Goal: Transaction & Acquisition: Purchase product/service

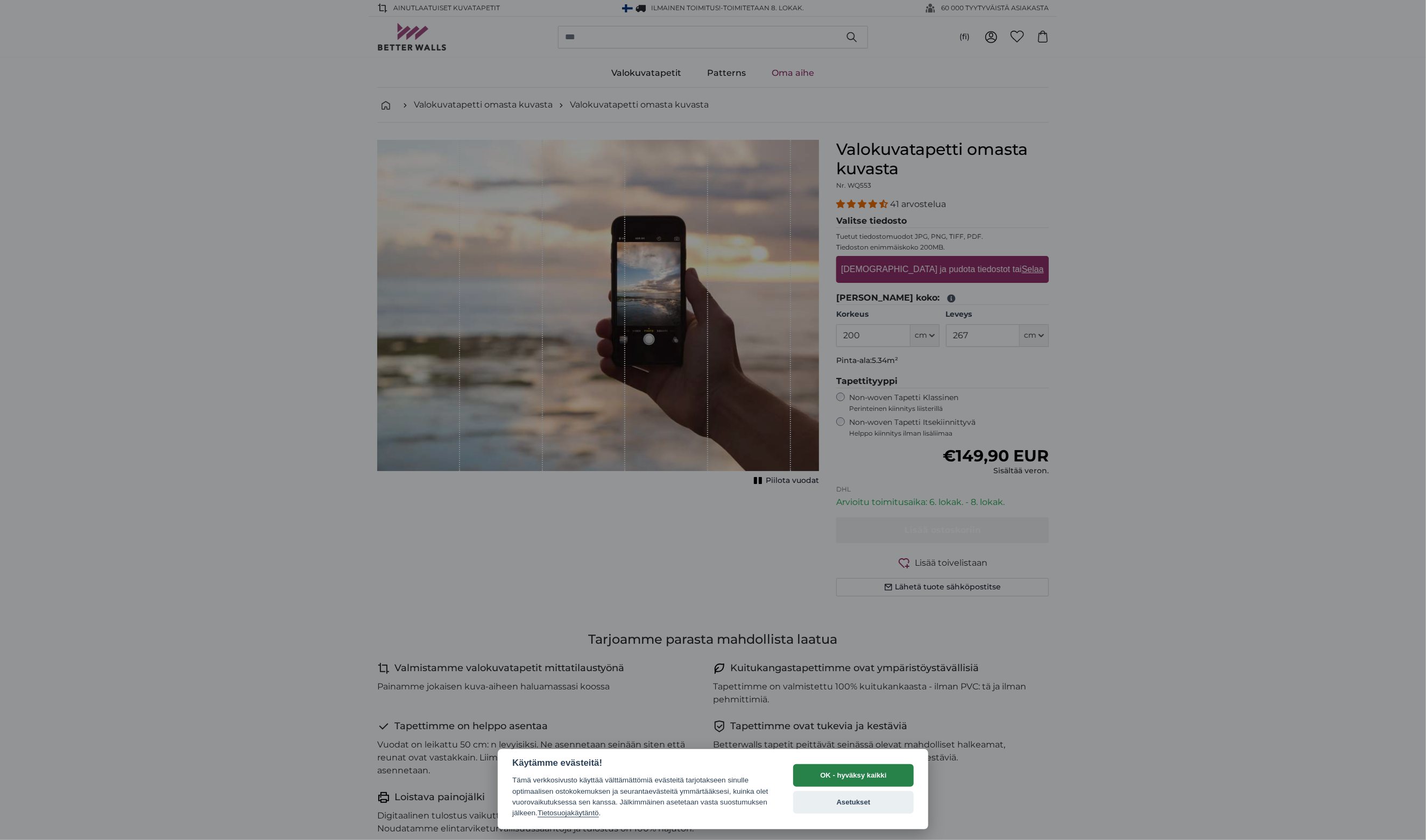
click at [875, 775] on button "OK - hyväksy kaikki" at bounding box center [853, 776] width 121 height 22
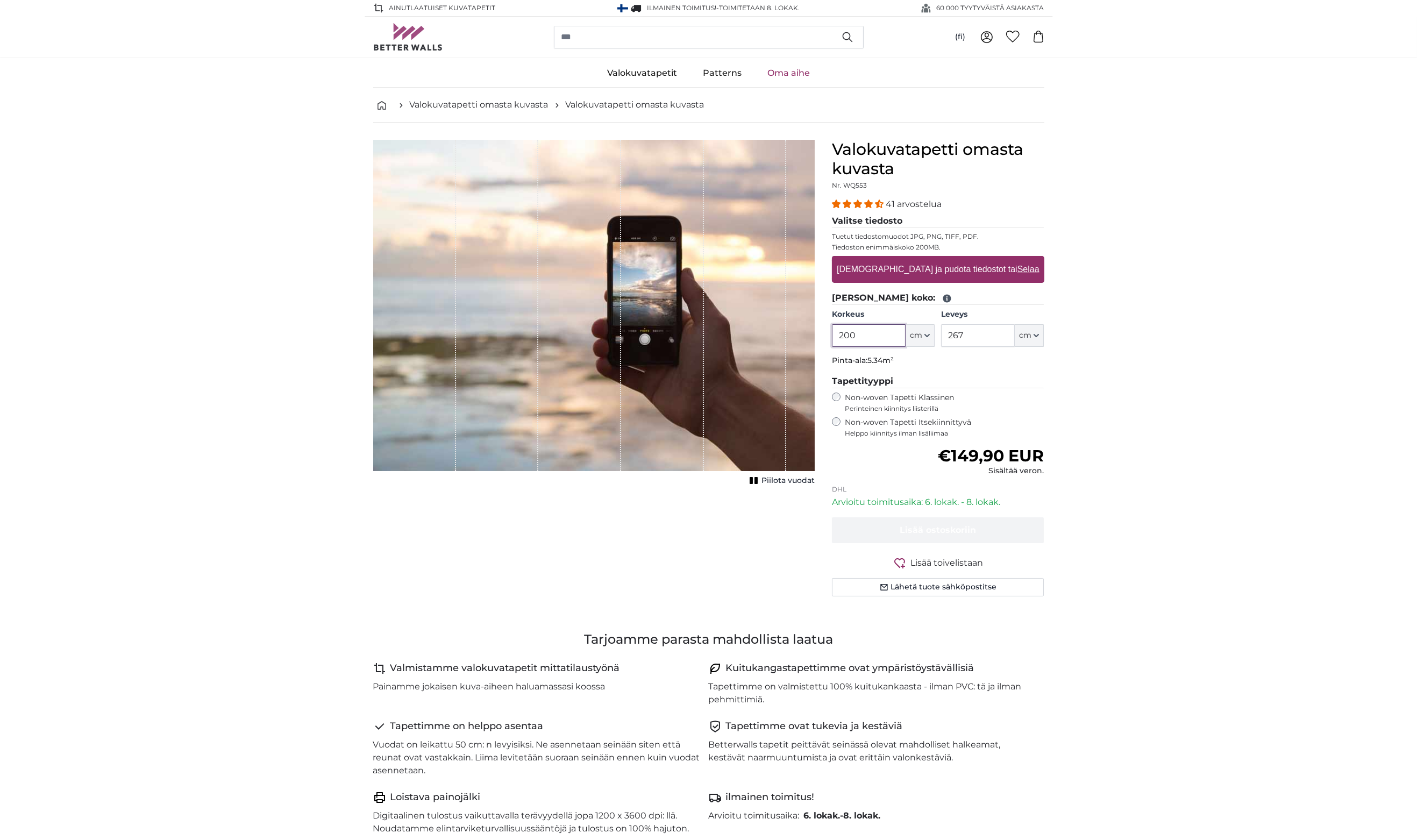
drag, startPoint x: 869, startPoint y: 334, endPoint x: 844, endPoint y: 340, distance: 25.7
click at [844, 340] on input "200" at bounding box center [869, 336] width 74 height 22
type input "255"
drag, startPoint x: 990, startPoint y: 336, endPoint x: 940, endPoint y: 340, distance: 50.2
click at [940, 340] on div "Korkeus 255 ft cm Centimeter (cm) Inches (inch) Feet (ft. in.) Leveys 267 ft cm…" at bounding box center [939, 328] width 213 height 38
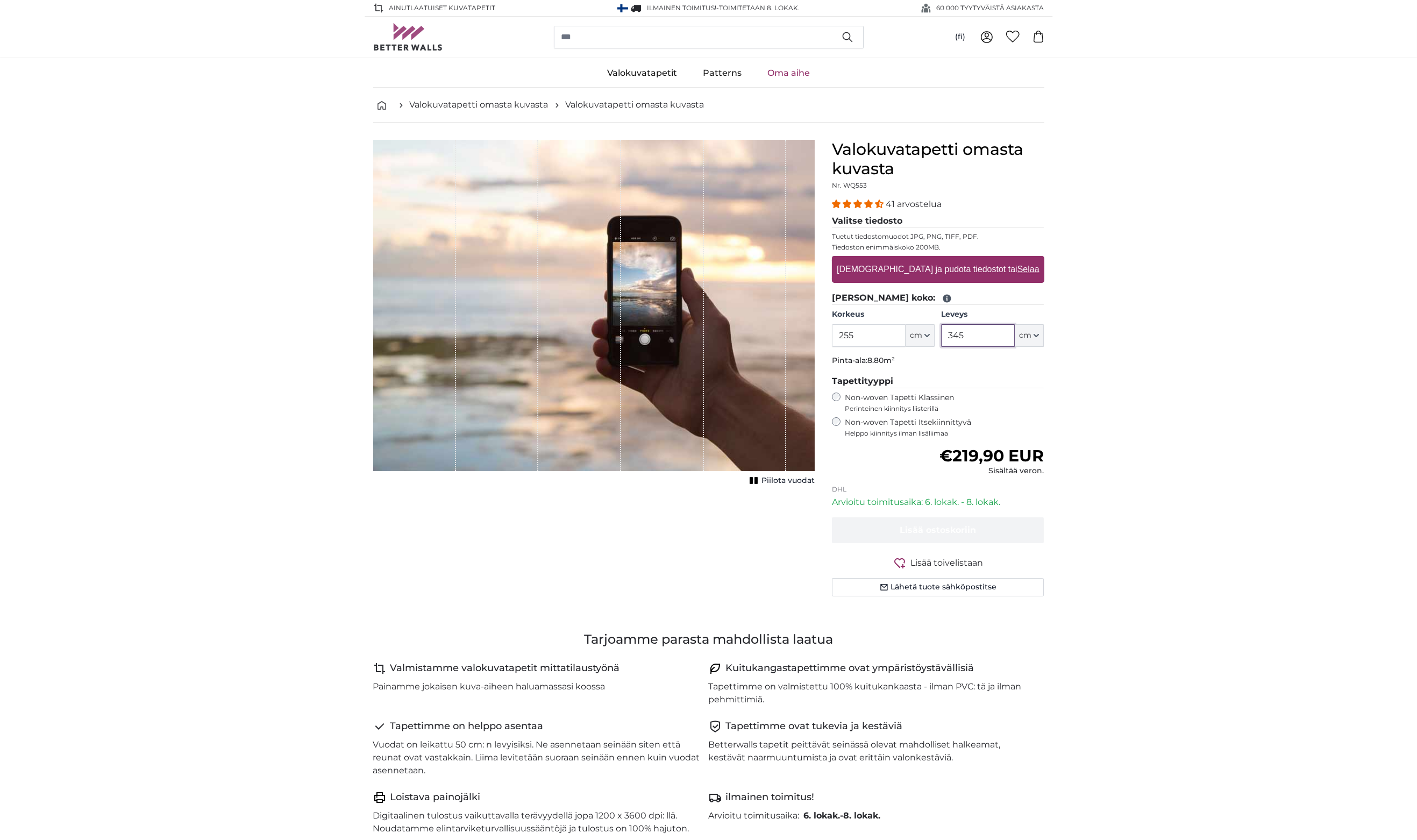
type input "345"
click at [885, 422] on label "Non-woven Tapetti Itsekiinnittyvä Helppo kiinnitys ilman lisäliimaa" at bounding box center [945, 428] width 200 height 21
click at [862, 399] on label "Non-woven Tapetti Klassinen Perinteinen kiinnitys liisterillä" at bounding box center [945, 403] width 200 height 21
click at [1017, 268] on u "Selaa" at bounding box center [1028, 269] width 22 height 9
click at [997, 259] on input "[DEMOGRAPHIC_DATA] ja pudota tiedostot tai Selaa" at bounding box center [939, 257] width 213 height 3
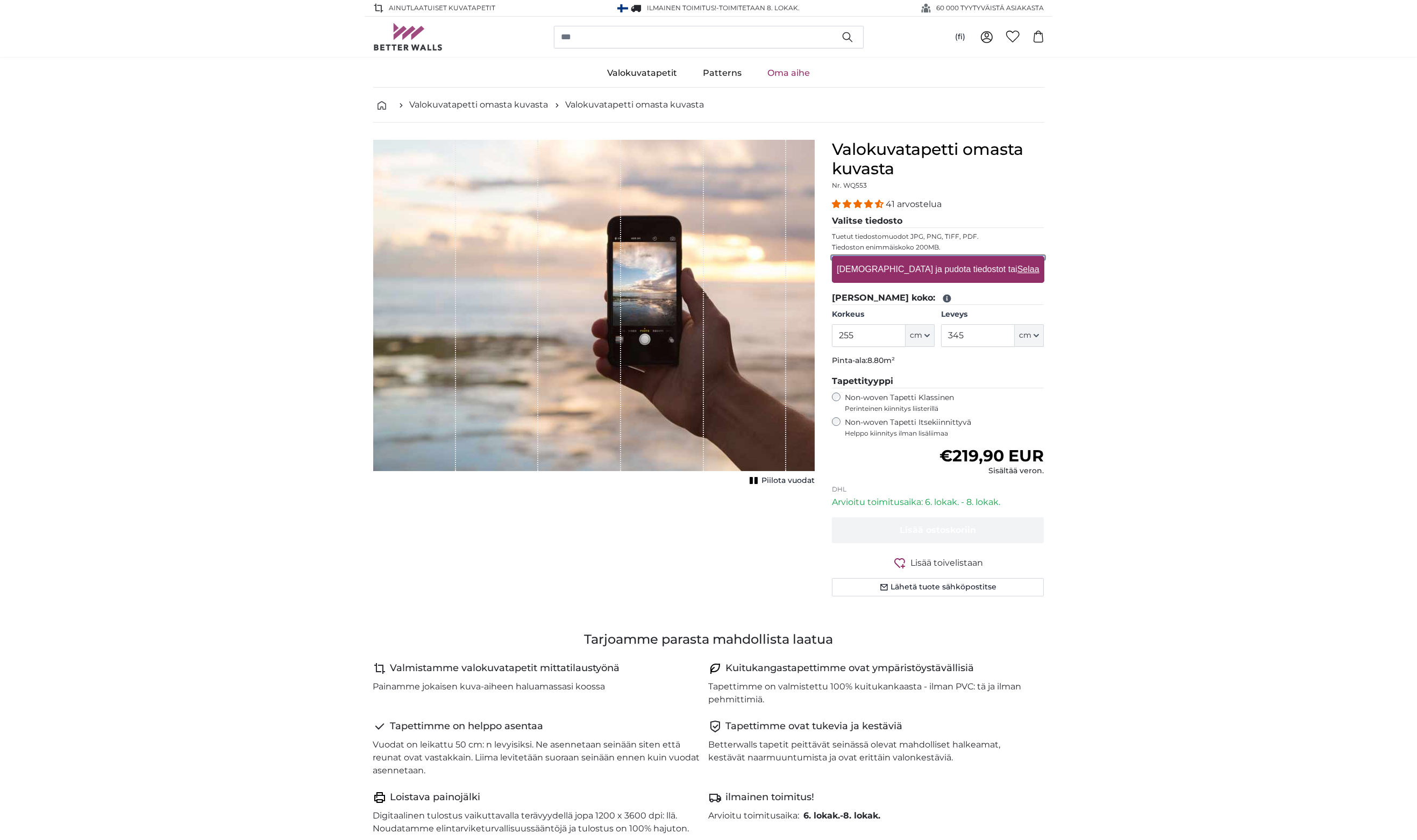
type input "**********"
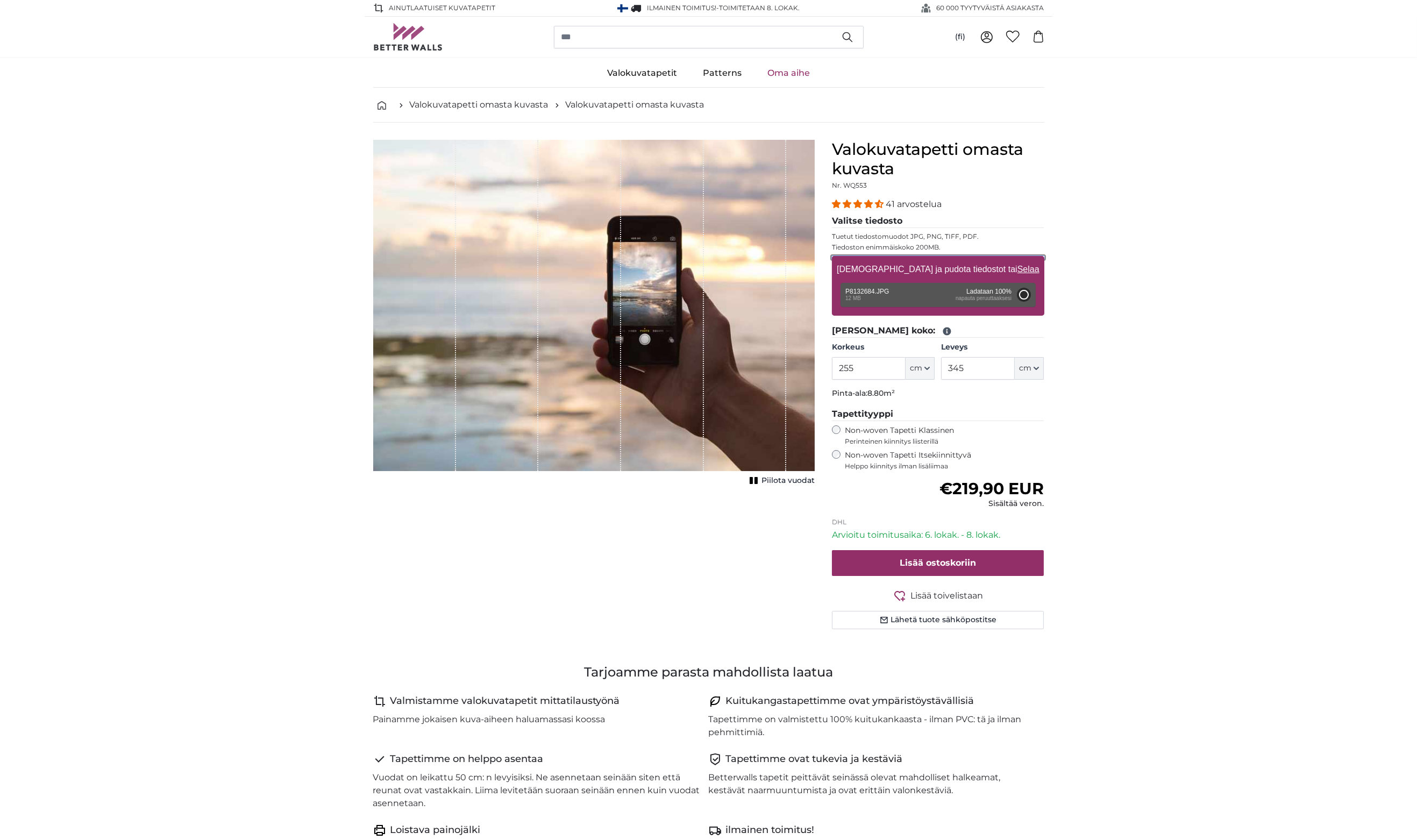
type input "200"
type input "266"
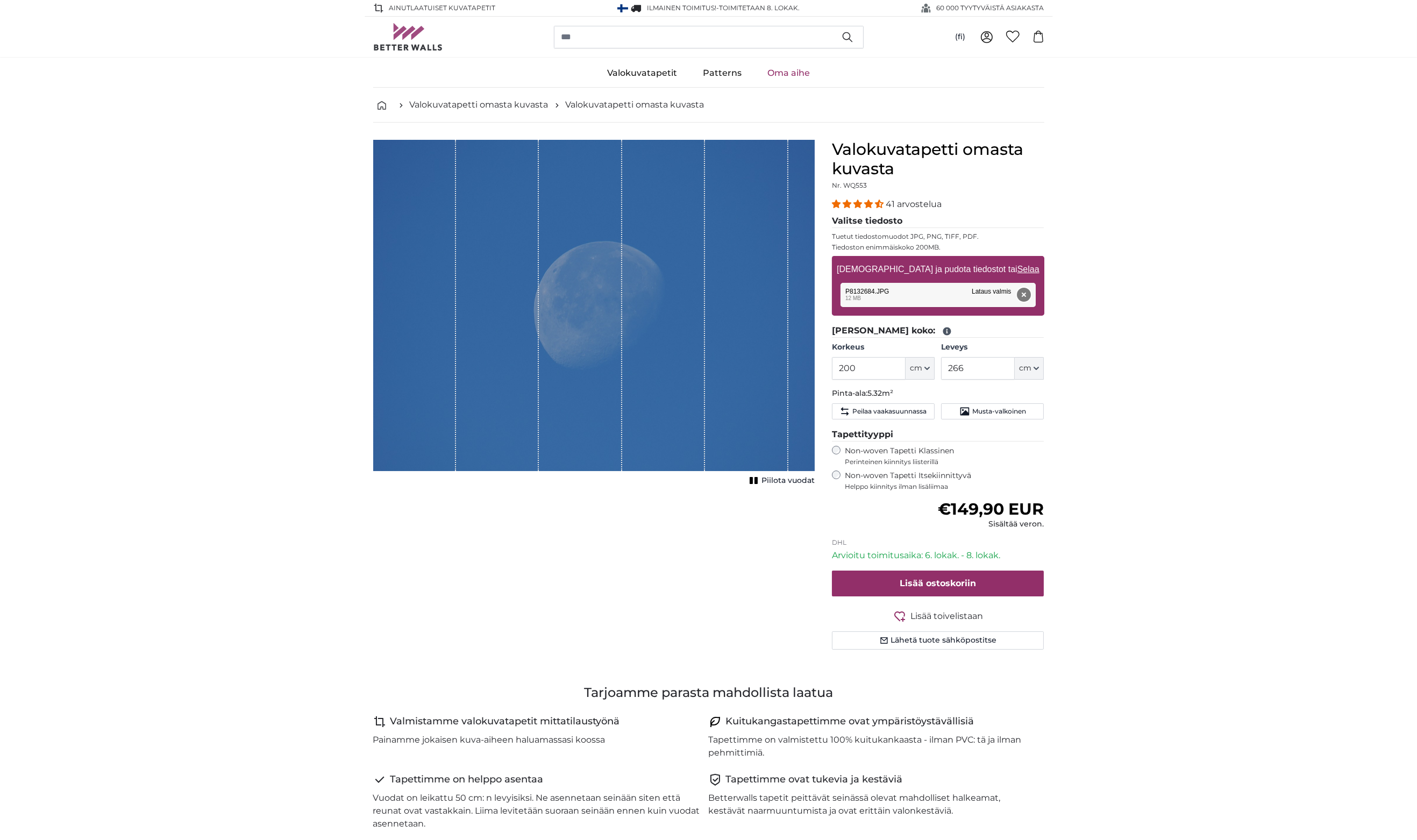
click at [1021, 291] on button "Poista" at bounding box center [1024, 295] width 14 height 14
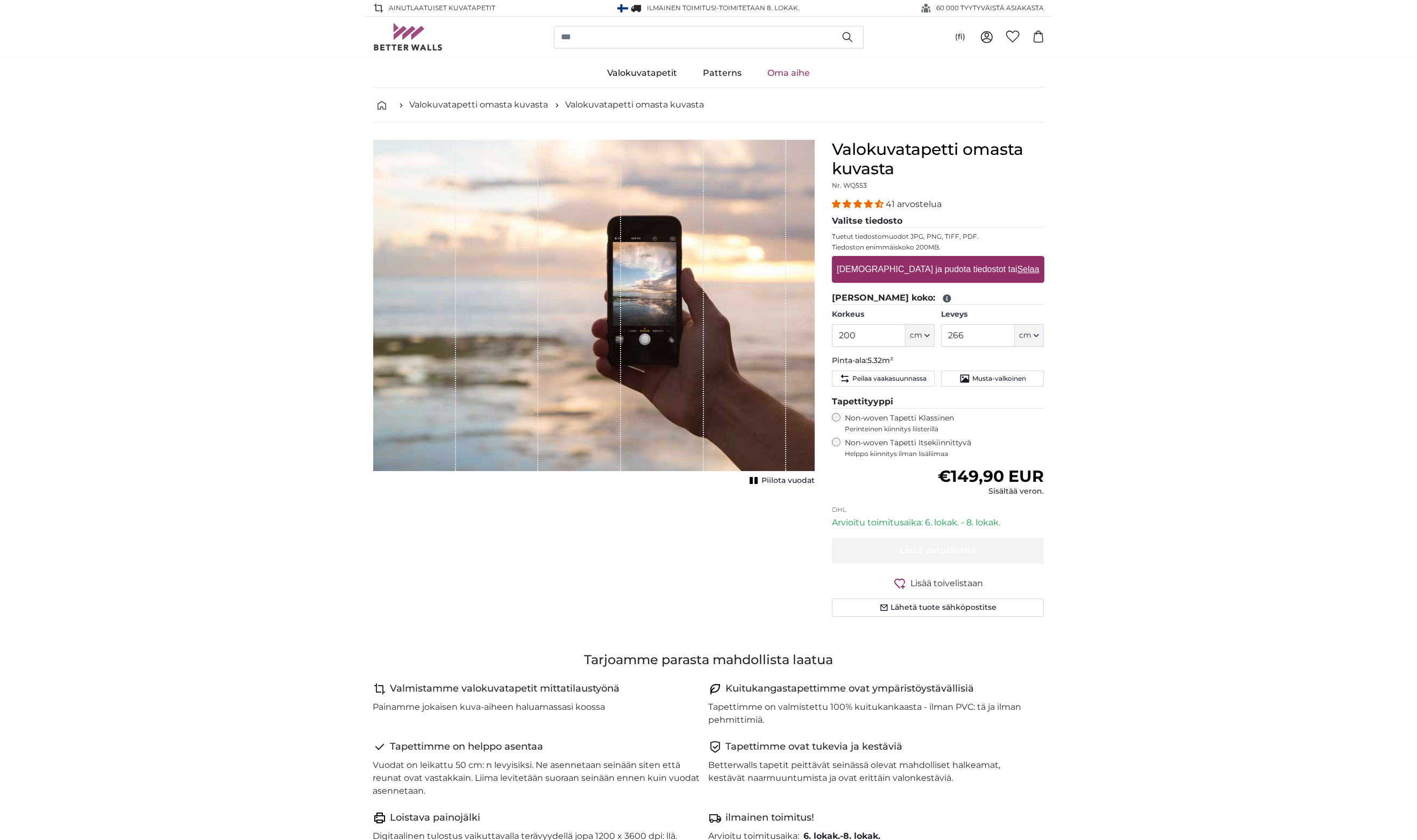
click at [1017, 270] on u "Selaa" at bounding box center [1028, 269] width 22 height 9
click at [994, 259] on input "[DEMOGRAPHIC_DATA] ja pudota tiedostot tai Selaa" at bounding box center [939, 257] width 213 height 3
type input "**********"
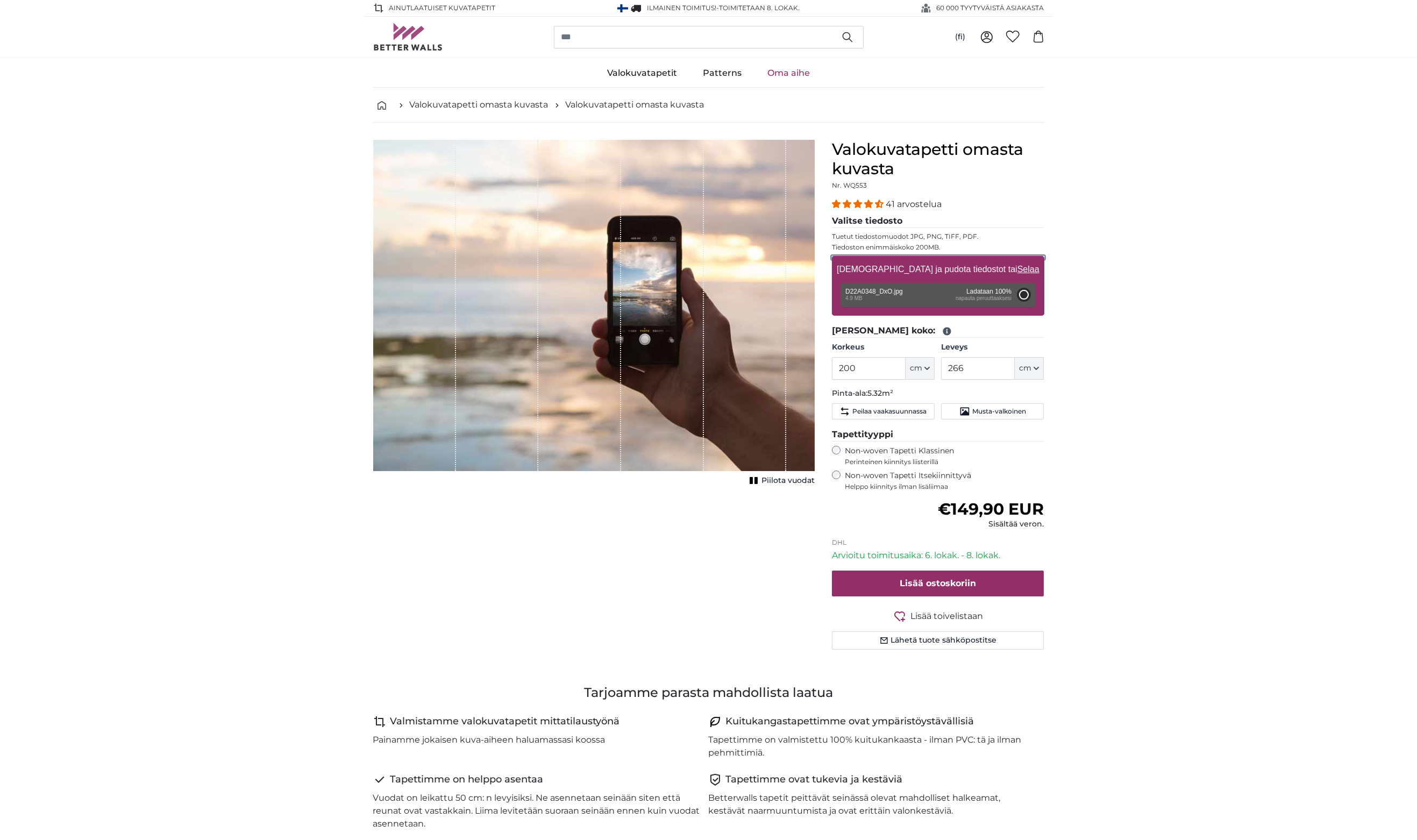
type input "300"
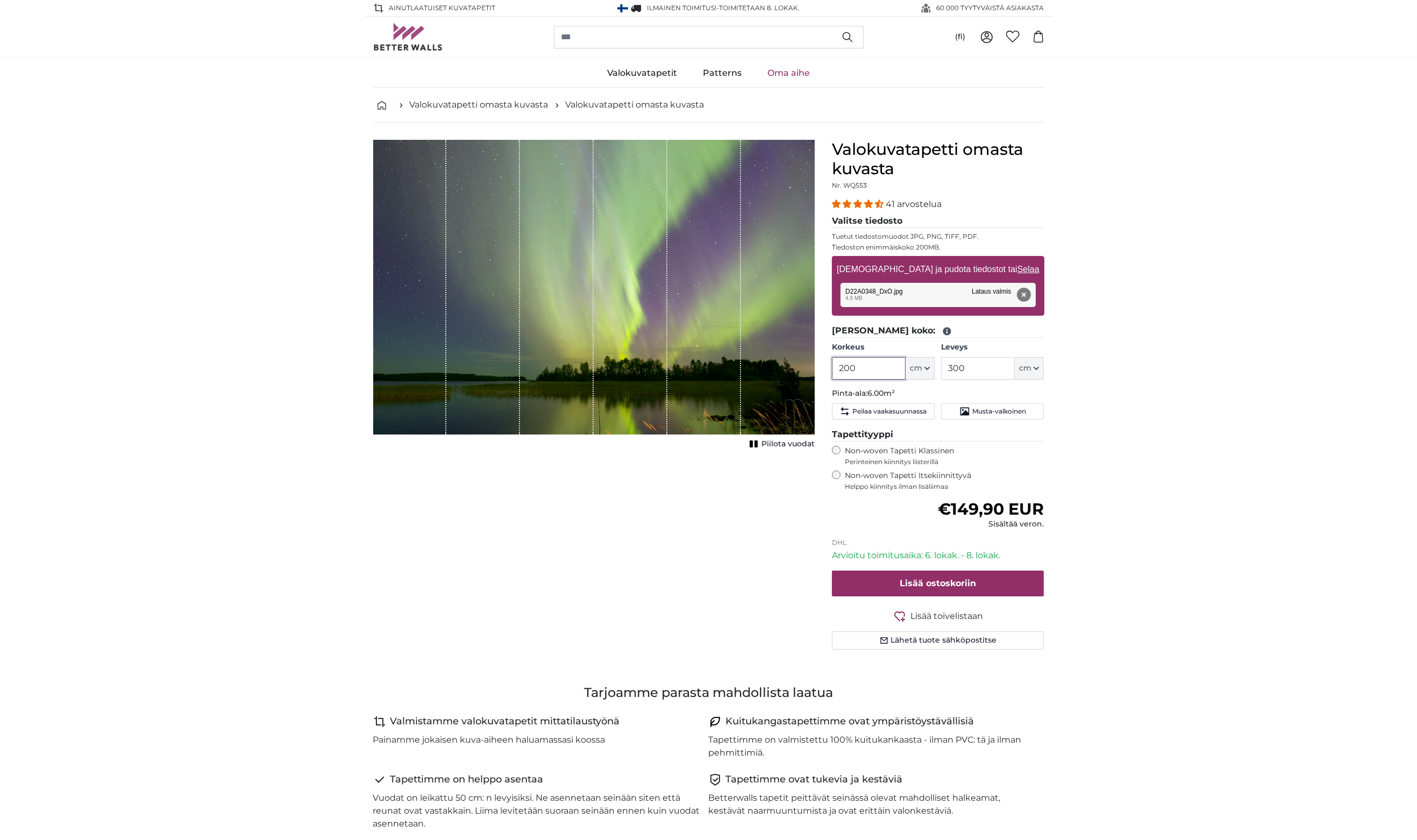
drag, startPoint x: 887, startPoint y: 369, endPoint x: 826, endPoint y: 369, distance: 61.0
click at [826, 369] on div "Valokuvatapetti omasta kuvasta Nr. WQ553 41 arvostelua Valitse tiedosto Tuetut …" at bounding box center [938, 408] width 230 height 536
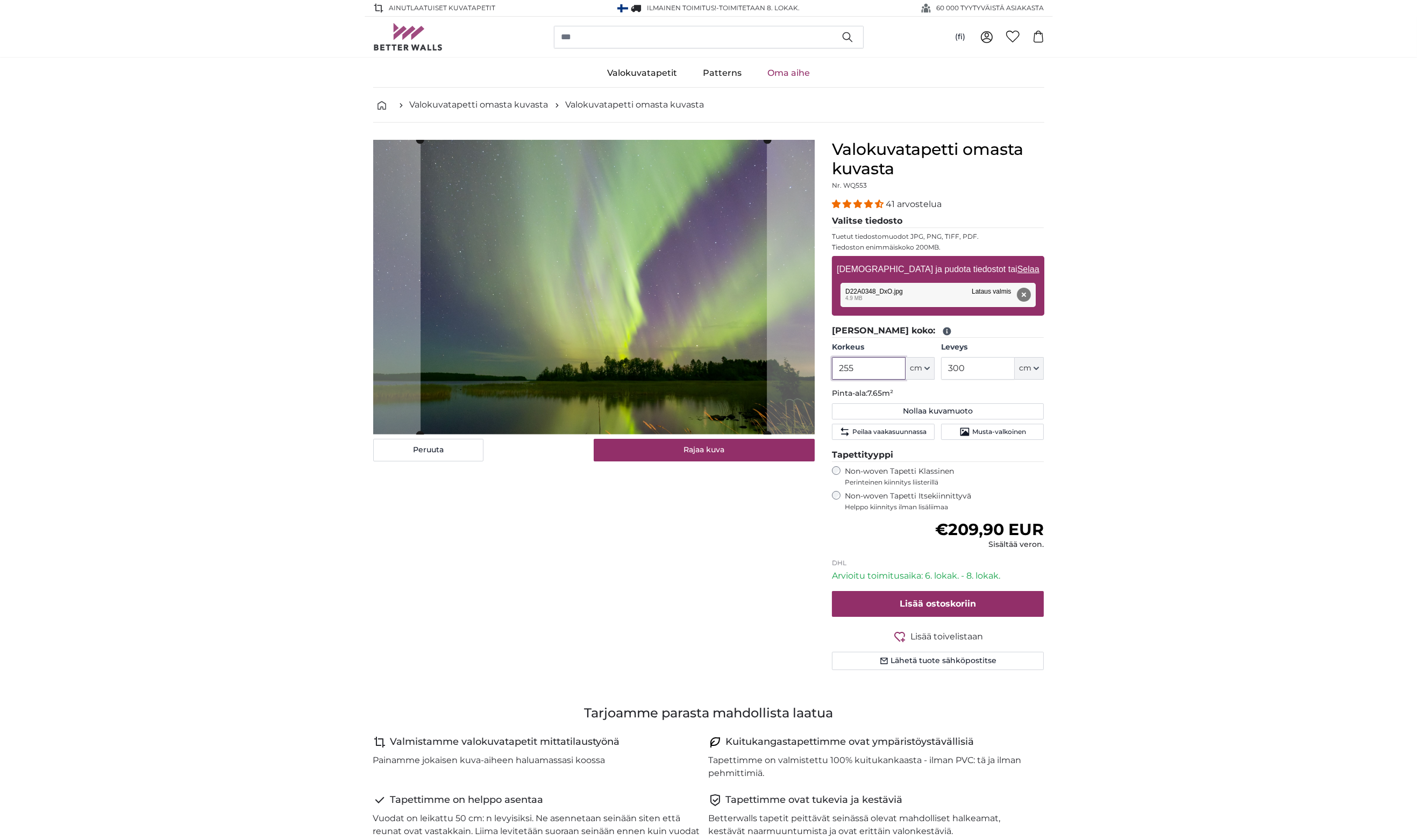
type input "255"
drag, startPoint x: 995, startPoint y: 369, endPoint x: 955, endPoint y: 373, distance: 40.2
click at [955, 373] on input "300" at bounding box center [978, 369] width 74 height 22
type input "345"
